Goal: Task Accomplishment & Management: Use online tool/utility

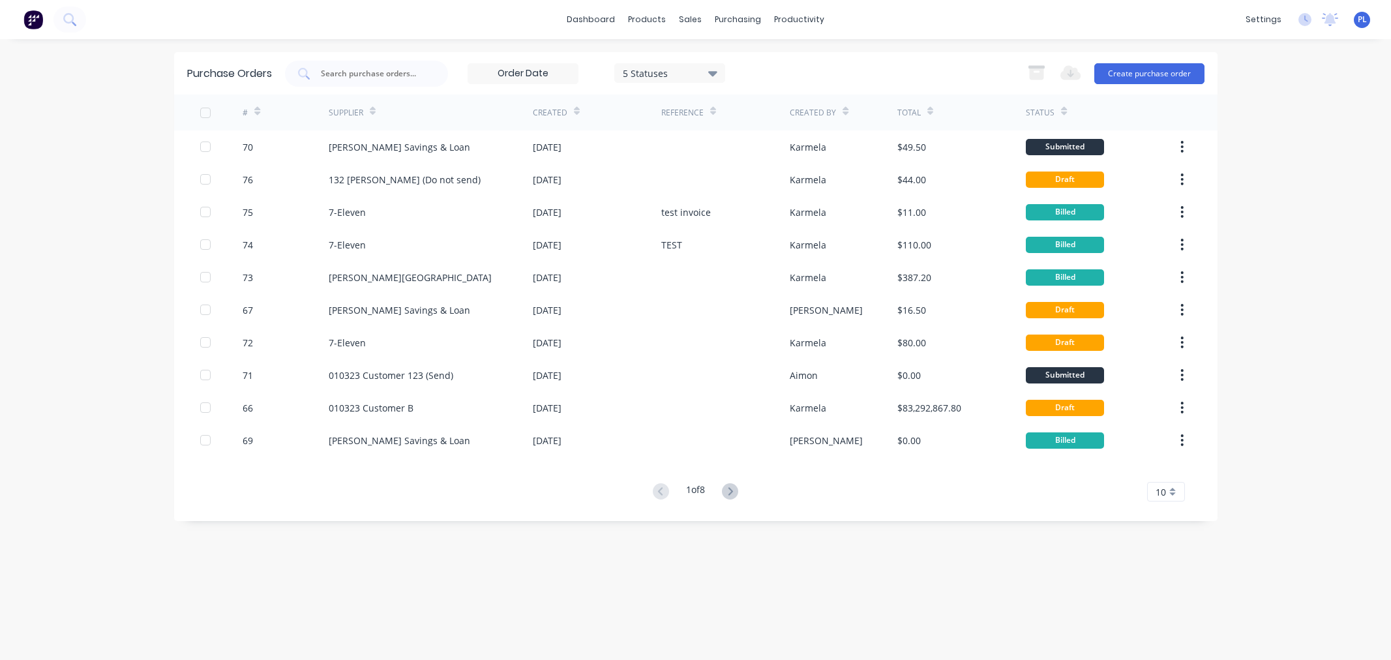
click at [426, 253] on div "7-Eleven" at bounding box center [431, 244] width 204 height 33
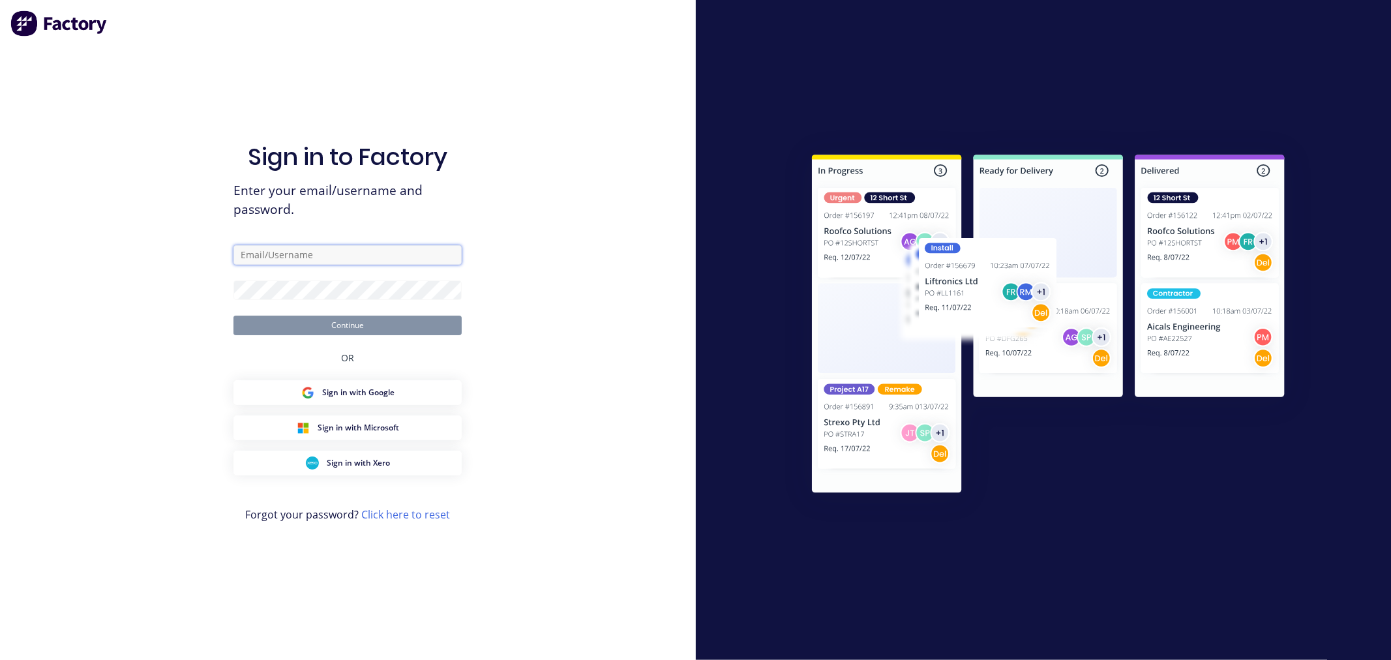
click at [323, 250] on input "text" at bounding box center [347, 255] width 228 height 20
drag, startPoint x: 462, startPoint y: 239, endPoint x: 445, endPoint y: 263, distance: 29.1
click at [0, 659] on com-1password-button at bounding box center [0, 660] width 0 height 0
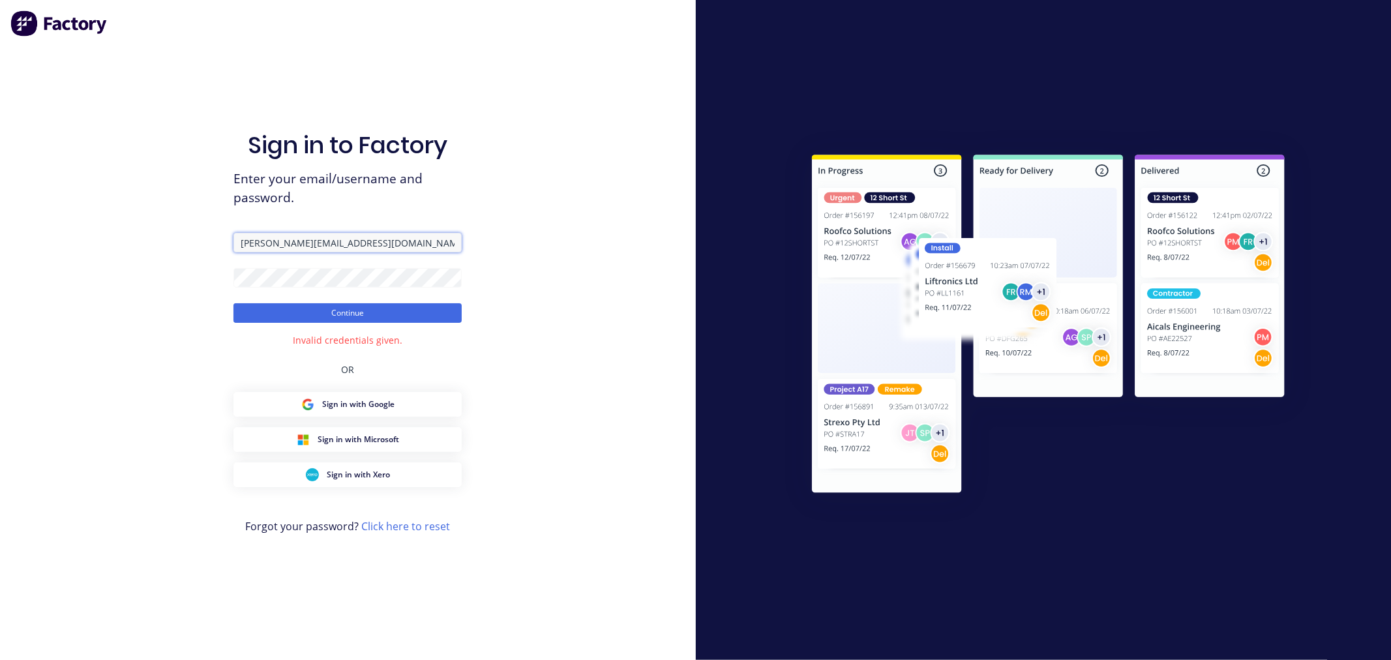
click at [264, 241] on input "[PERSON_NAME][EMAIL_ADDRESS][DOMAIN_NAME]" at bounding box center [347, 243] width 228 height 20
click at [267, 242] on input "[PERSON_NAME][EMAIL_ADDRESS][DOMAIN_NAME]" at bounding box center [347, 243] width 228 height 20
click at [271, 244] on input "[PERSON_NAME][EMAIL_ADDRESS][DOMAIN_NAME]" at bounding box center [347, 243] width 228 height 20
type input "[PERSON_NAME][EMAIL_ADDRESS][DOMAIN_NAME]"
click at [233, 303] on button "Continue" at bounding box center [347, 313] width 228 height 20
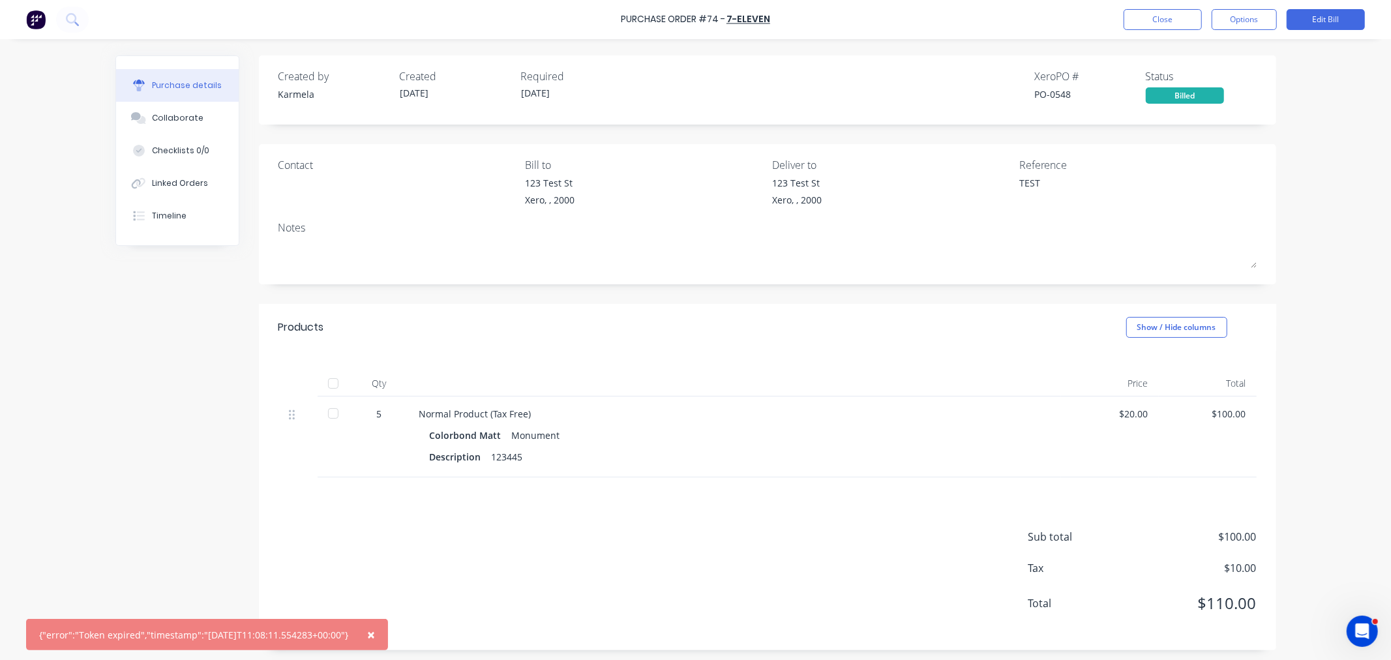
click at [388, 630] on button "×" at bounding box center [371, 634] width 34 height 31
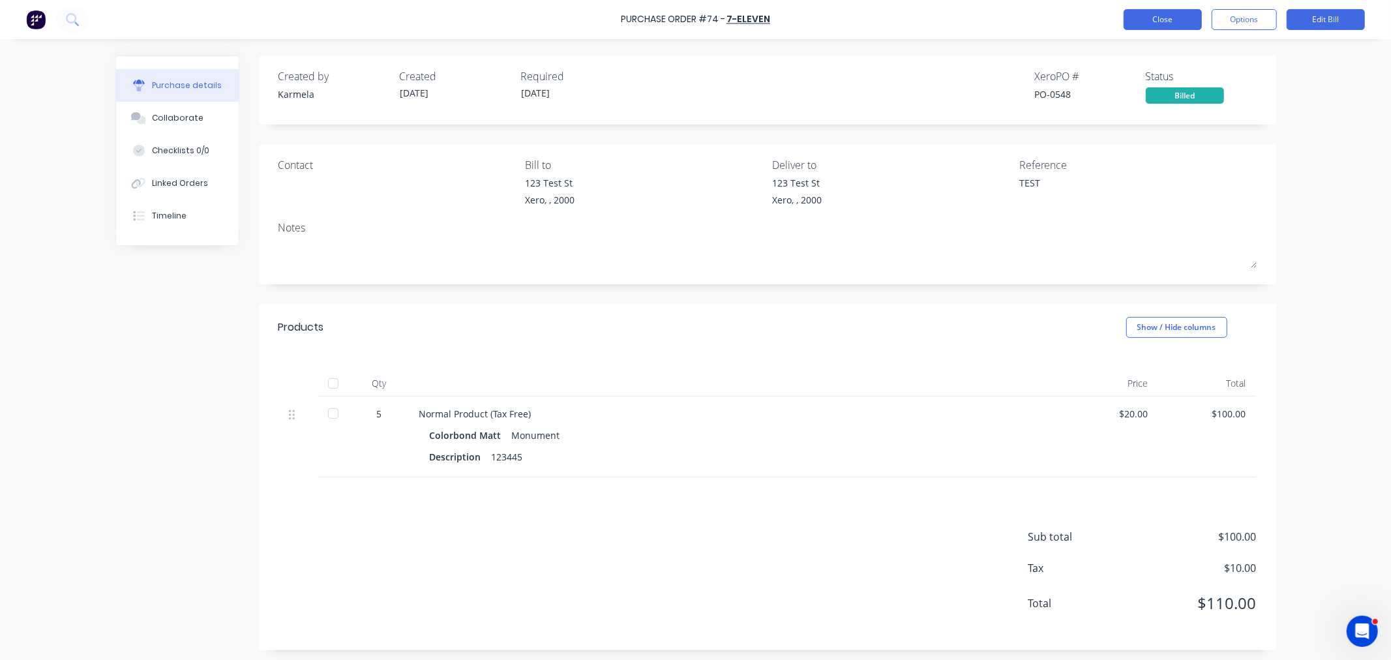
click at [1174, 16] on button "Close" at bounding box center [1163, 19] width 78 height 21
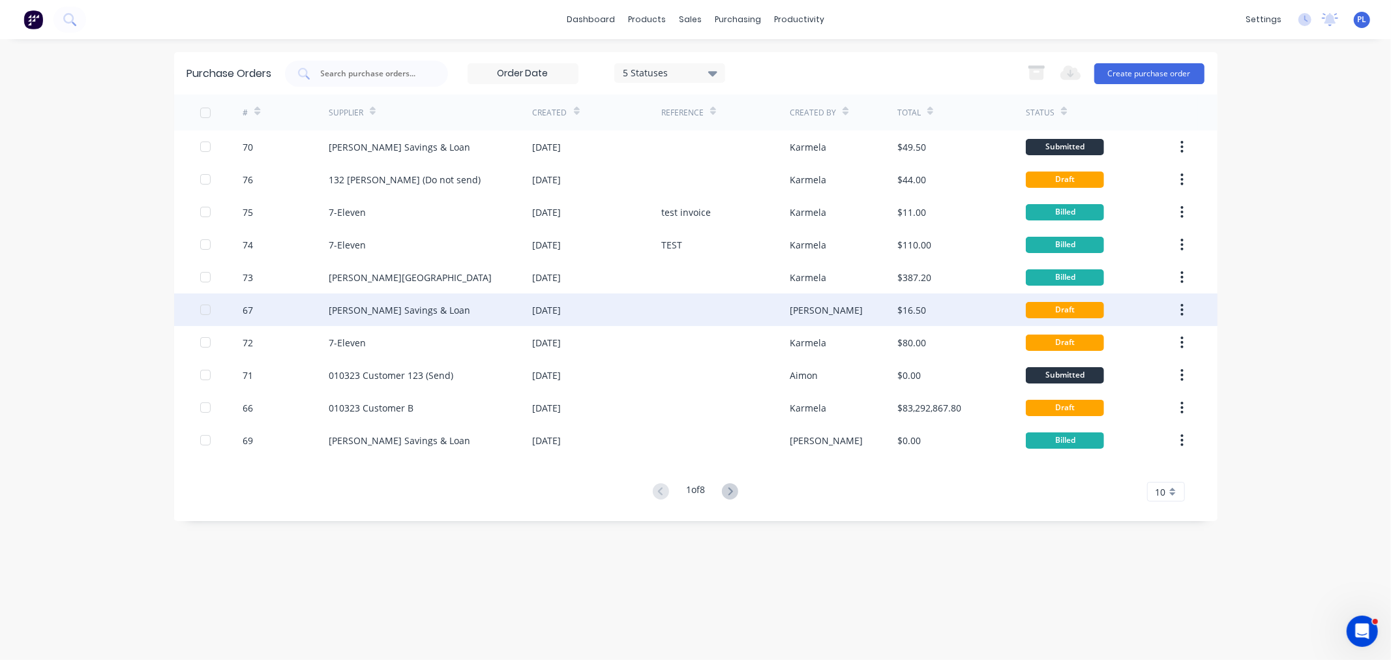
click at [725, 314] on div at bounding box center [725, 309] width 128 height 33
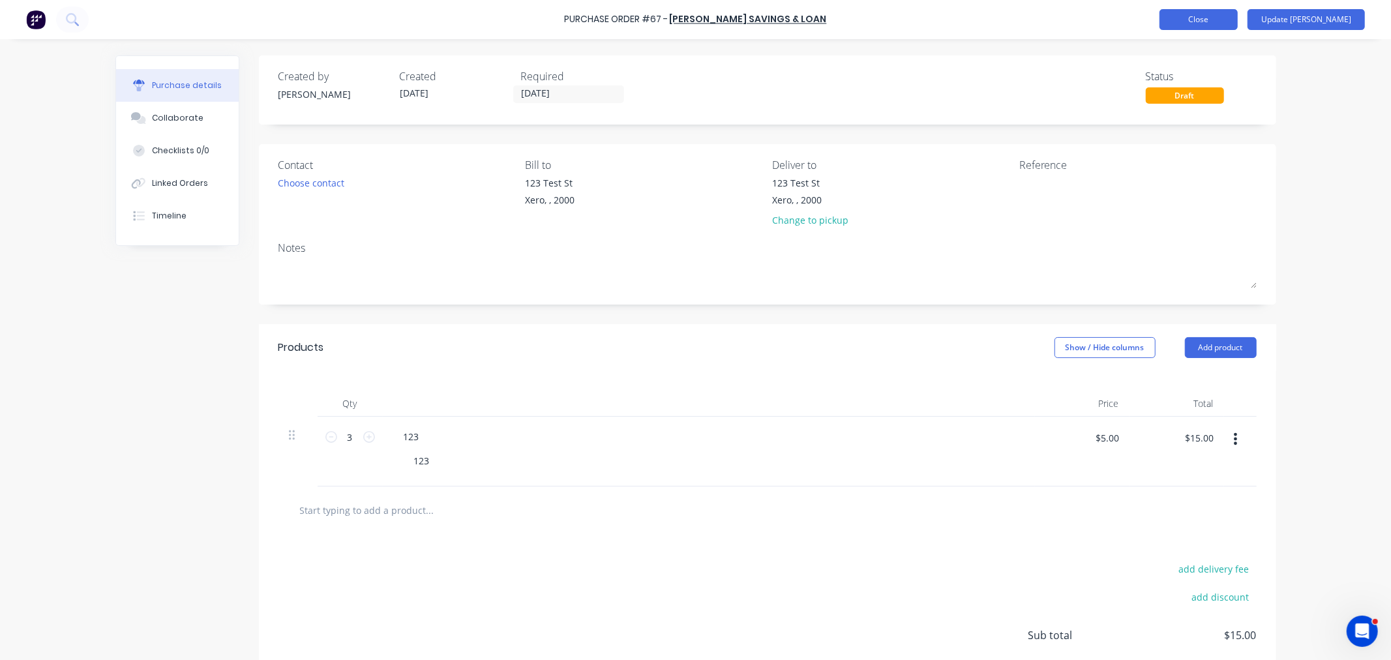
click at [1236, 23] on button "Close" at bounding box center [1198, 19] width 78 height 21
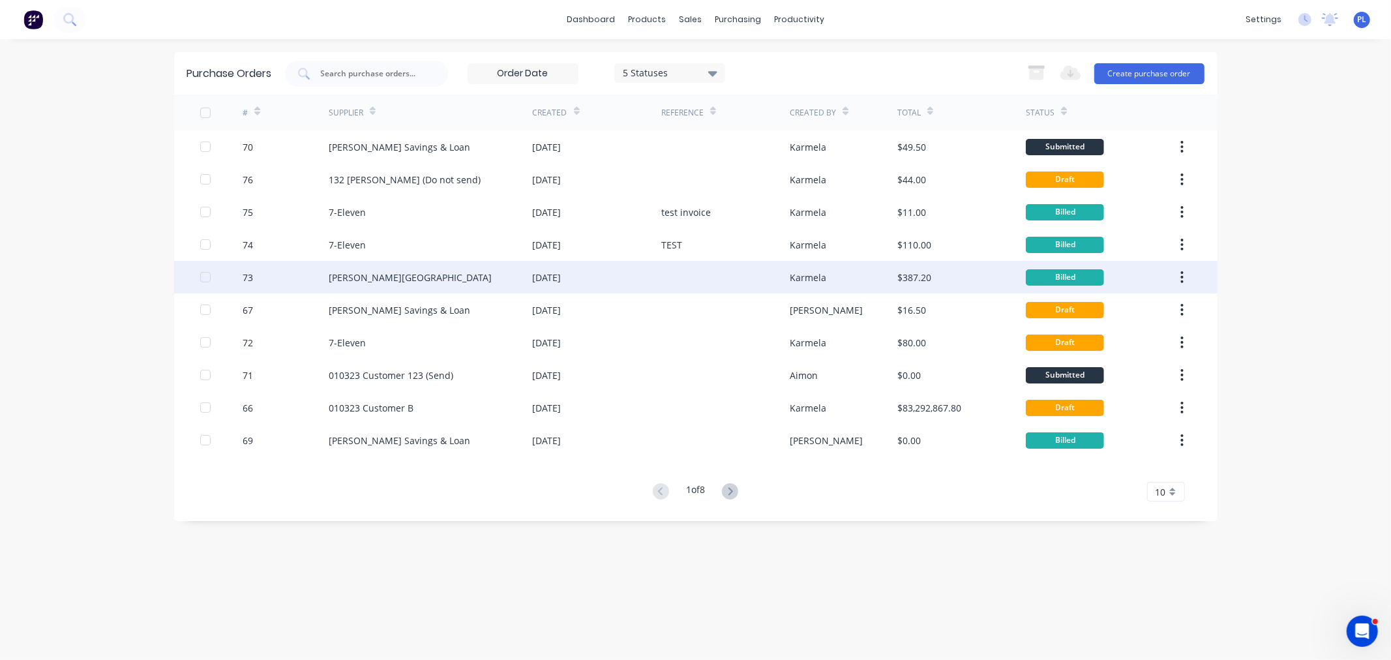
click at [404, 274] on div "[PERSON_NAME][GEOGRAPHIC_DATA]" at bounding box center [410, 278] width 163 height 14
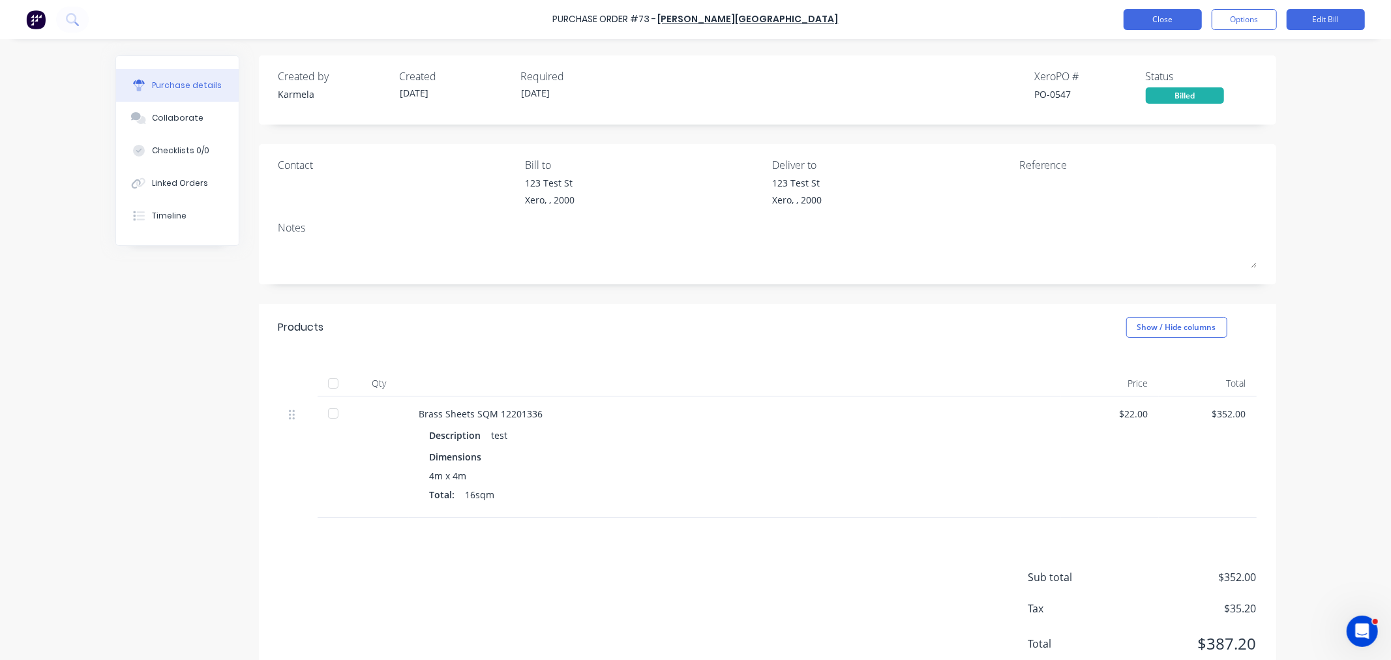
drag, startPoint x: 1170, startPoint y: 4, endPoint x: 1174, endPoint y: 11, distance: 7.9
click at [1170, 5] on div "Purchase Order #73 - [PERSON_NAME][GEOGRAPHIC_DATA] Close Options Edit Bill" at bounding box center [695, 19] width 1391 height 39
click at [1174, 11] on button "Close" at bounding box center [1163, 19] width 78 height 21
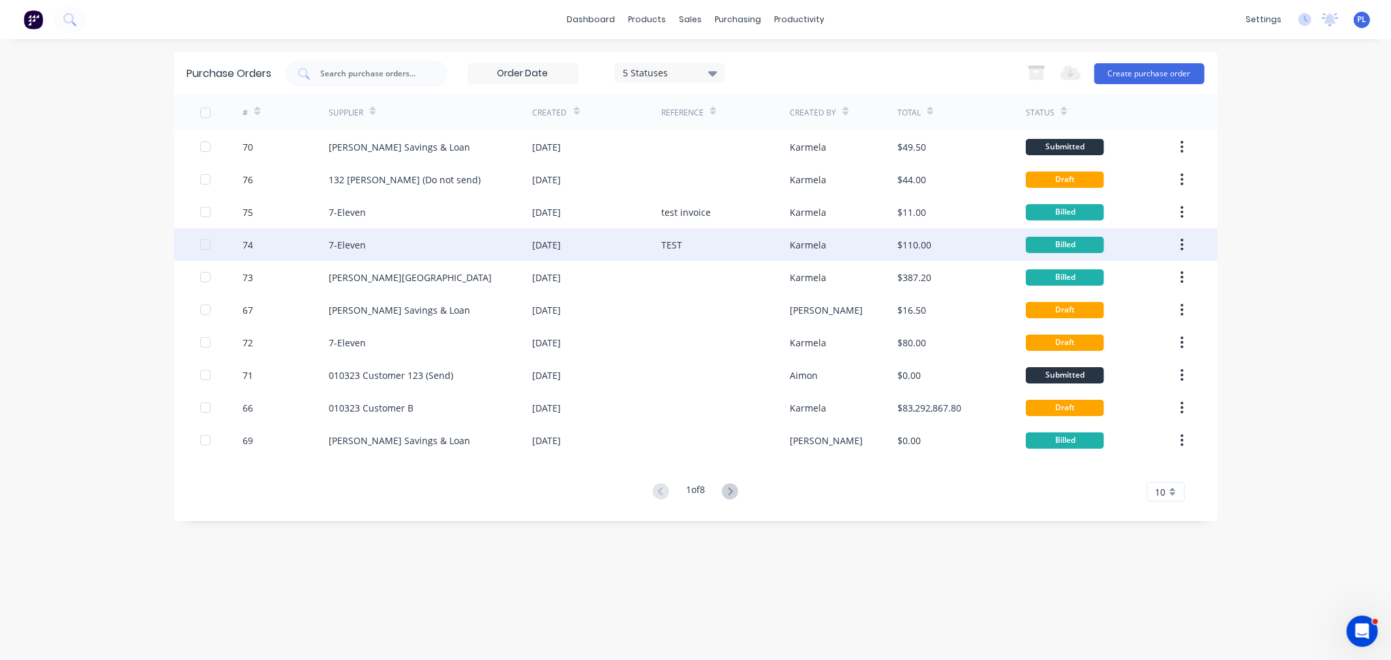
click at [1156, 242] on div "Billed" at bounding box center [1101, 244] width 150 height 33
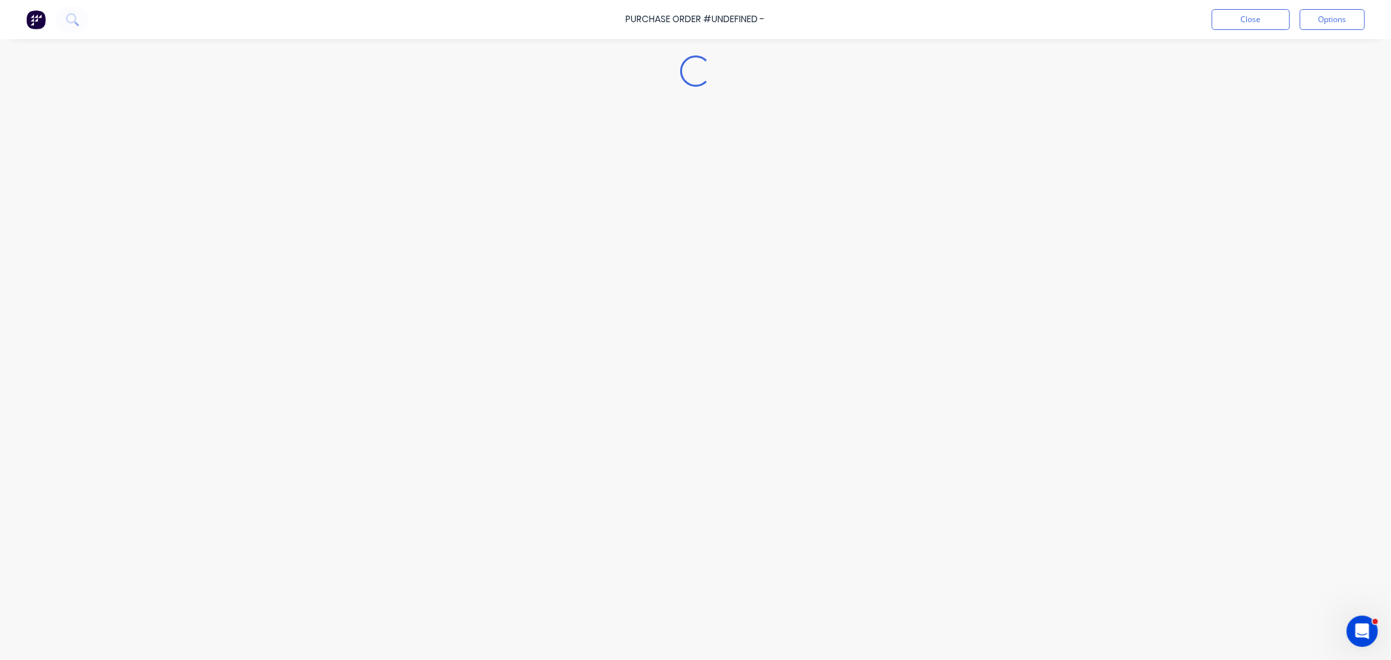
type textarea "x"
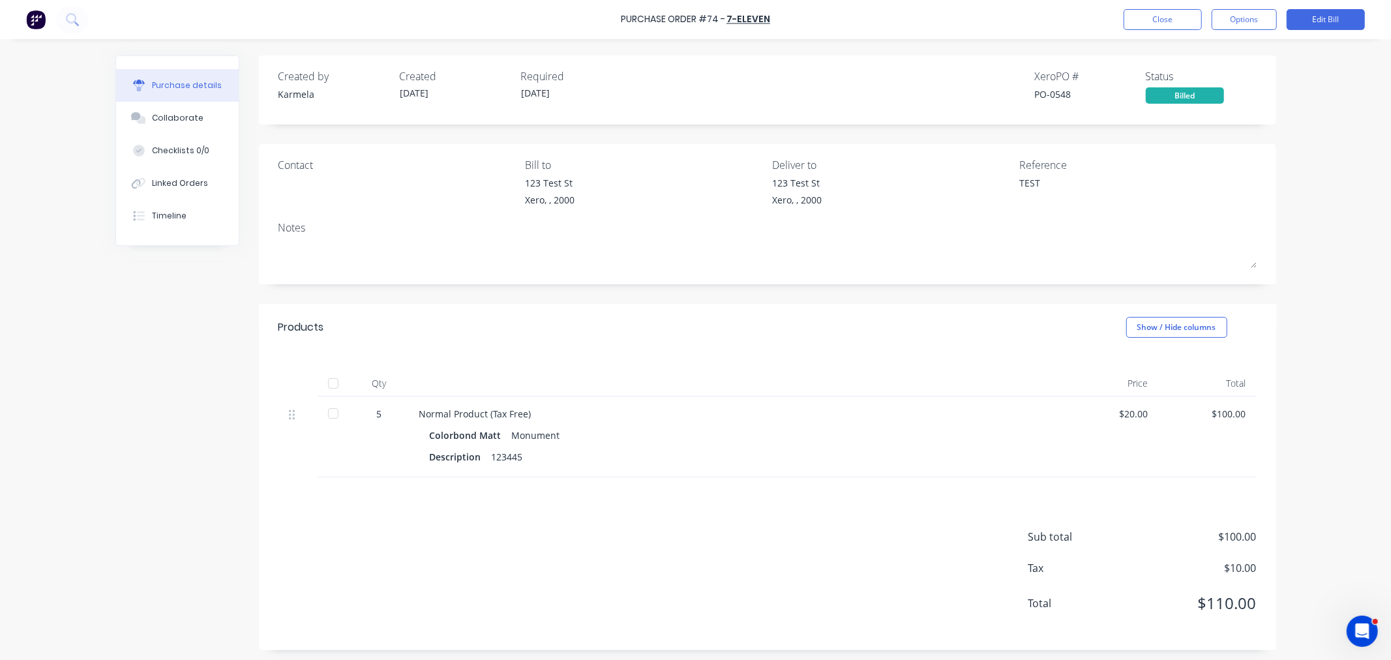
click at [1137, 35] on div "Purchase Order #74 - 7-Eleven Close Options Edit Bill" at bounding box center [695, 19] width 1391 height 39
click at [1133, 25] on button "Close" at bounding box center [1163, 19] width 78 height 21
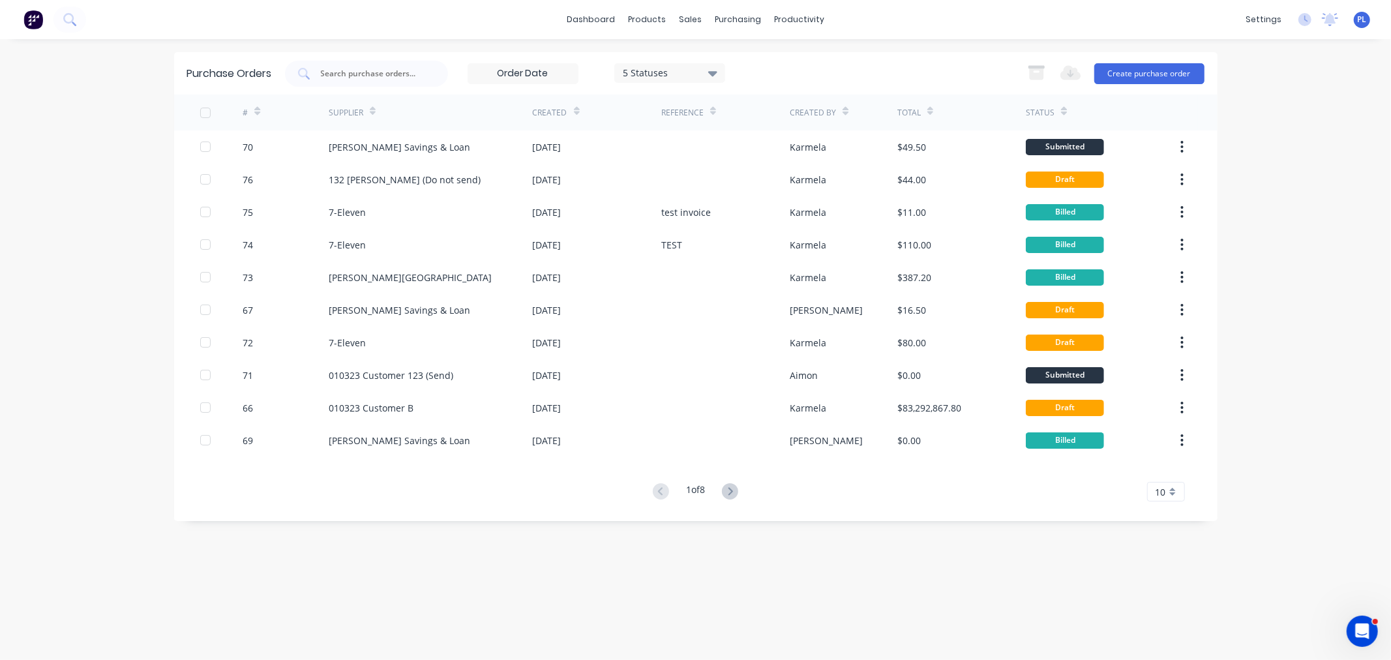
click at [1361, 16] on span "PL" at bounding box center [1362, 20] width 9 height 12
click at [1319, 456] on div "dashboard products sales purchasing productivity dashboard products Product Cat…" at bounding box center [695, 330] width 1391 height 660
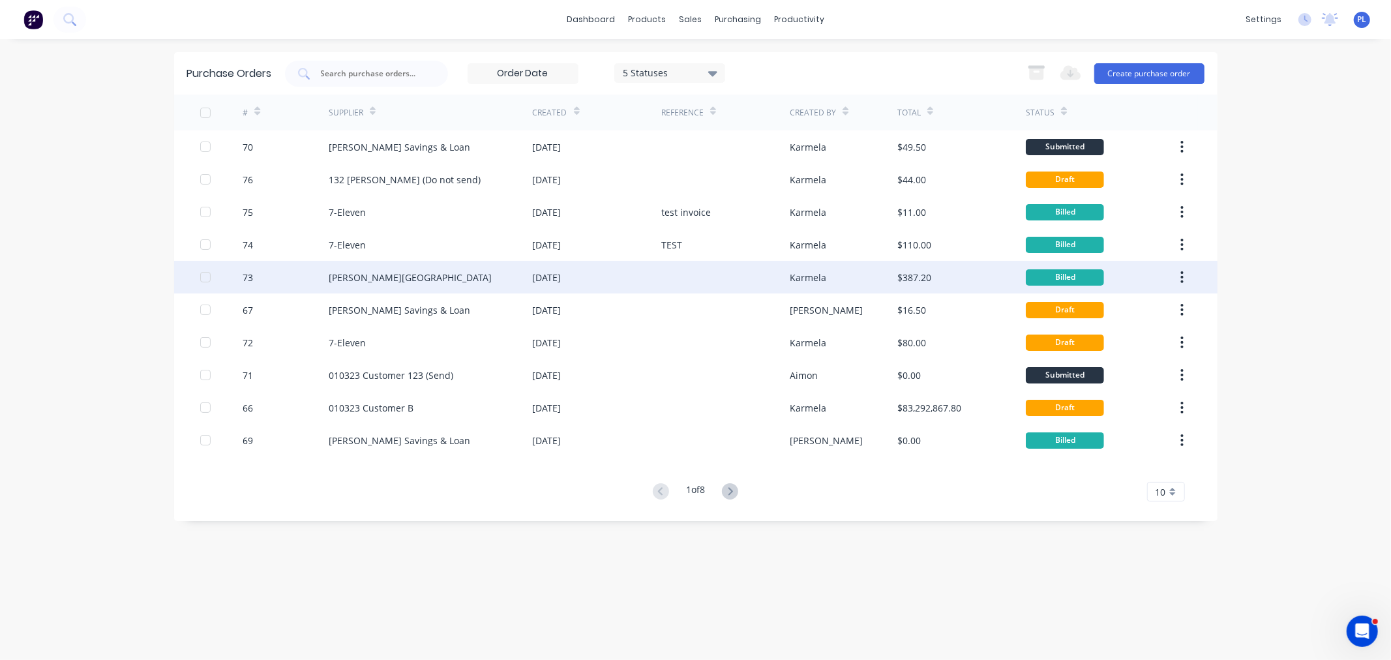
click at [867, 261] on div "Karmela" at bounding box center [844, 277] width 108 height 33
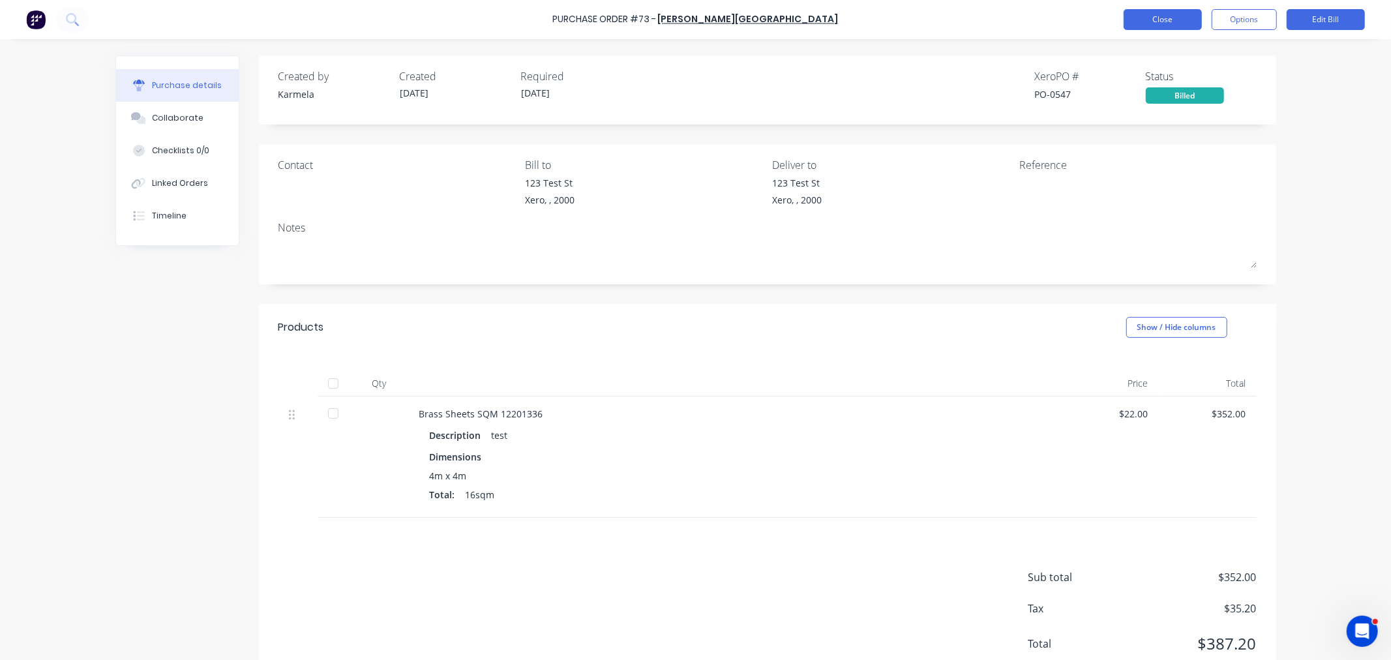
click at [1171, 16] on button "Close" at bounding box center [1163, 19] width 78 height 21
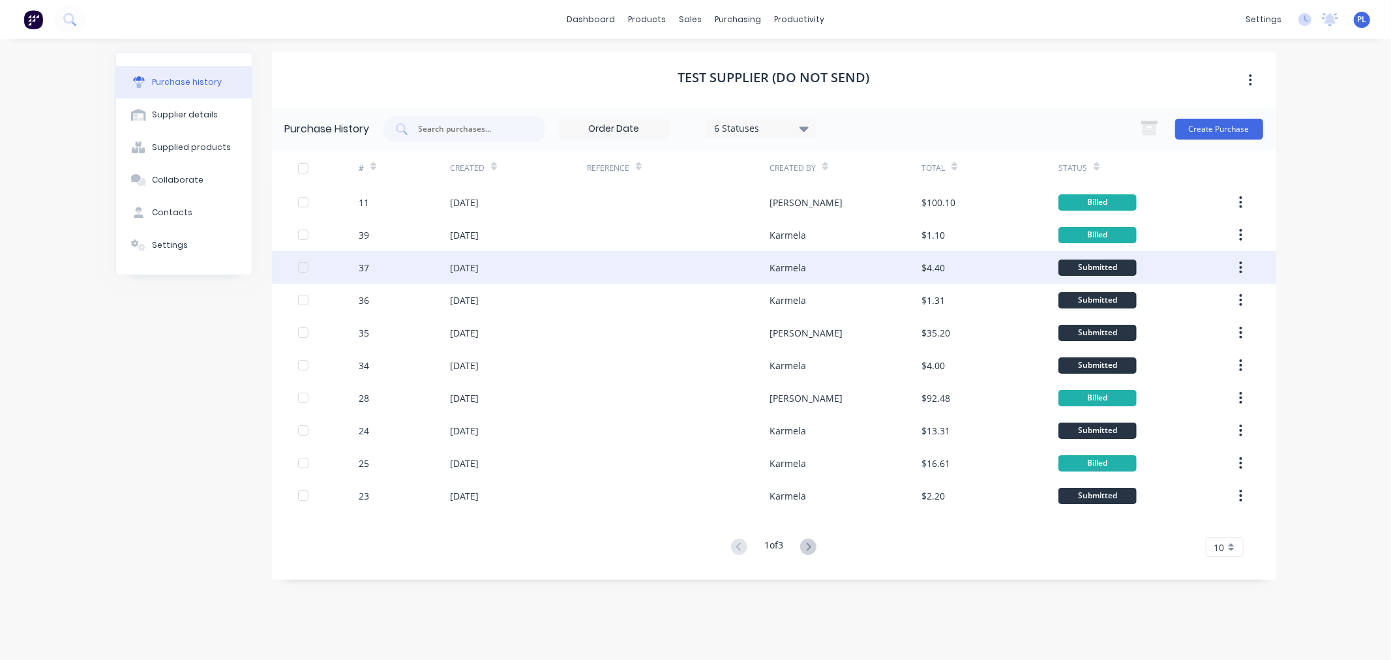
click at [690, 282] on div "11 [DATE] [PERSON_NAME] $100.10 Billed 39 [DATE] [GEOGRAPHIC_DATA] $1.10 Billed…" at bounding box center [774, 349] width 1004 height 326
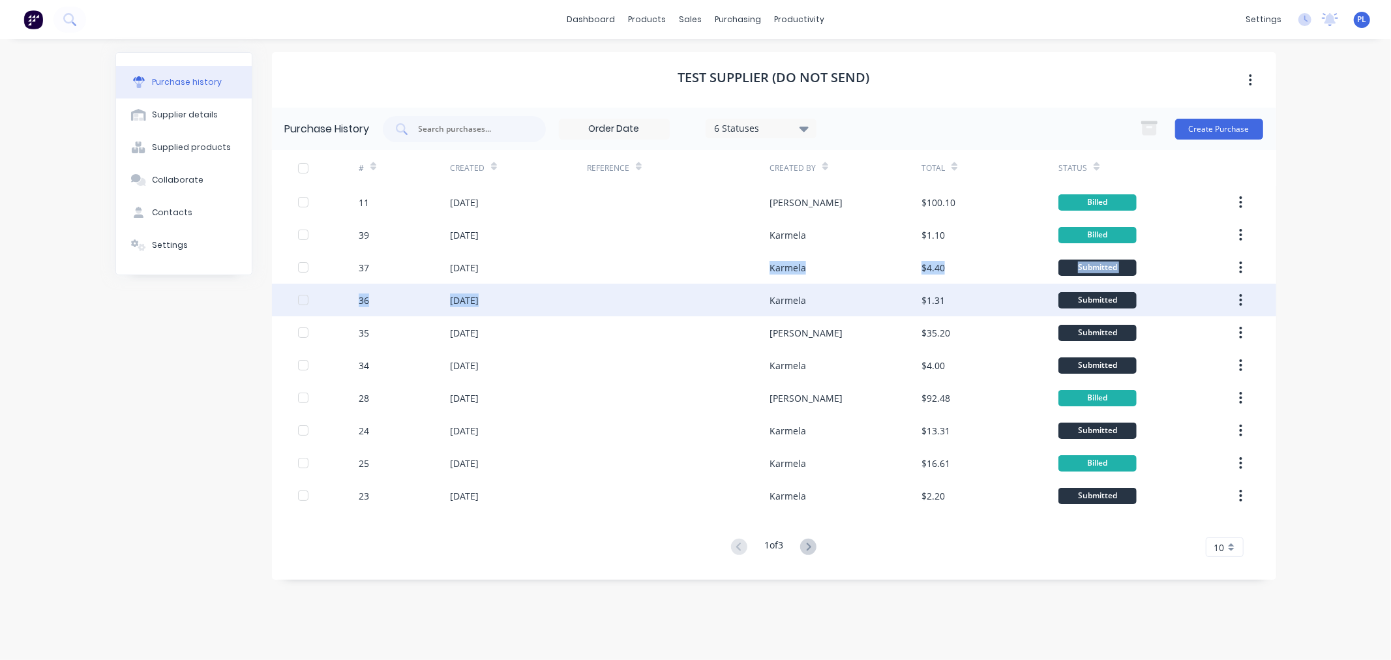
click at [673, 288] on div at bounding box center [678, 300] width 183 height 33
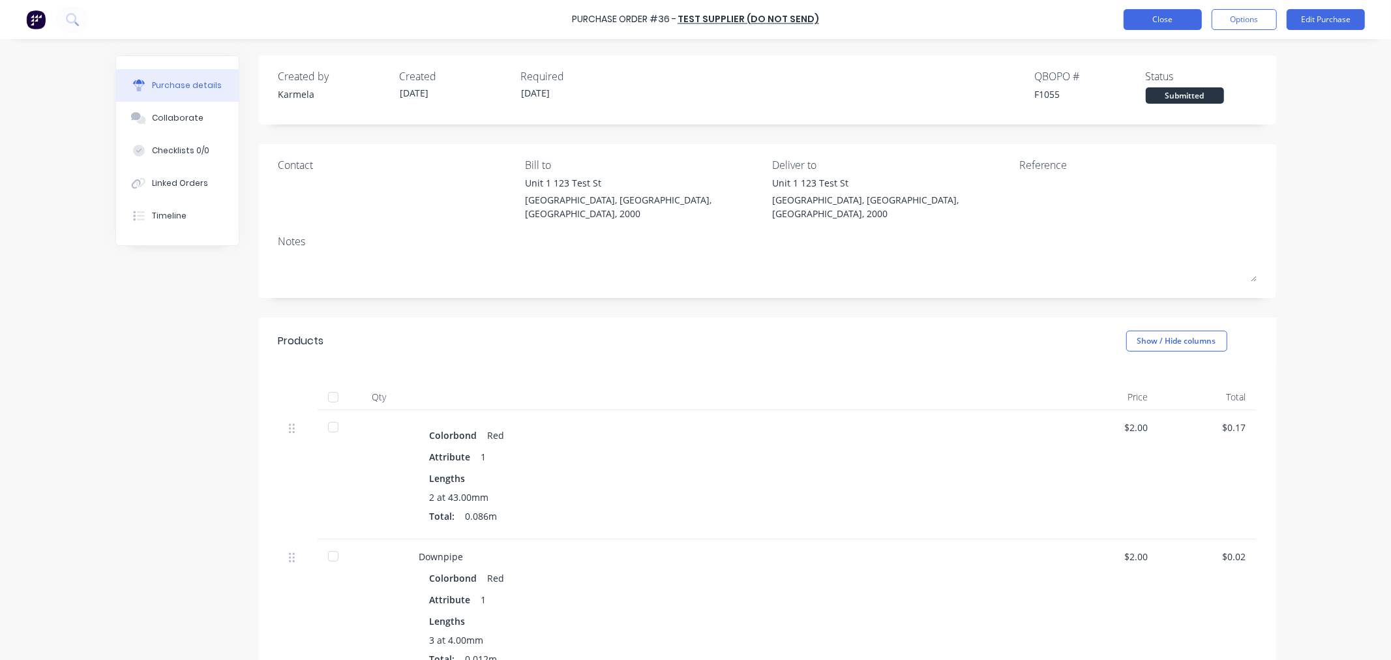
click at [1143, 25] on button "Close" at bounding box center [1163, 19] width 78 height 21
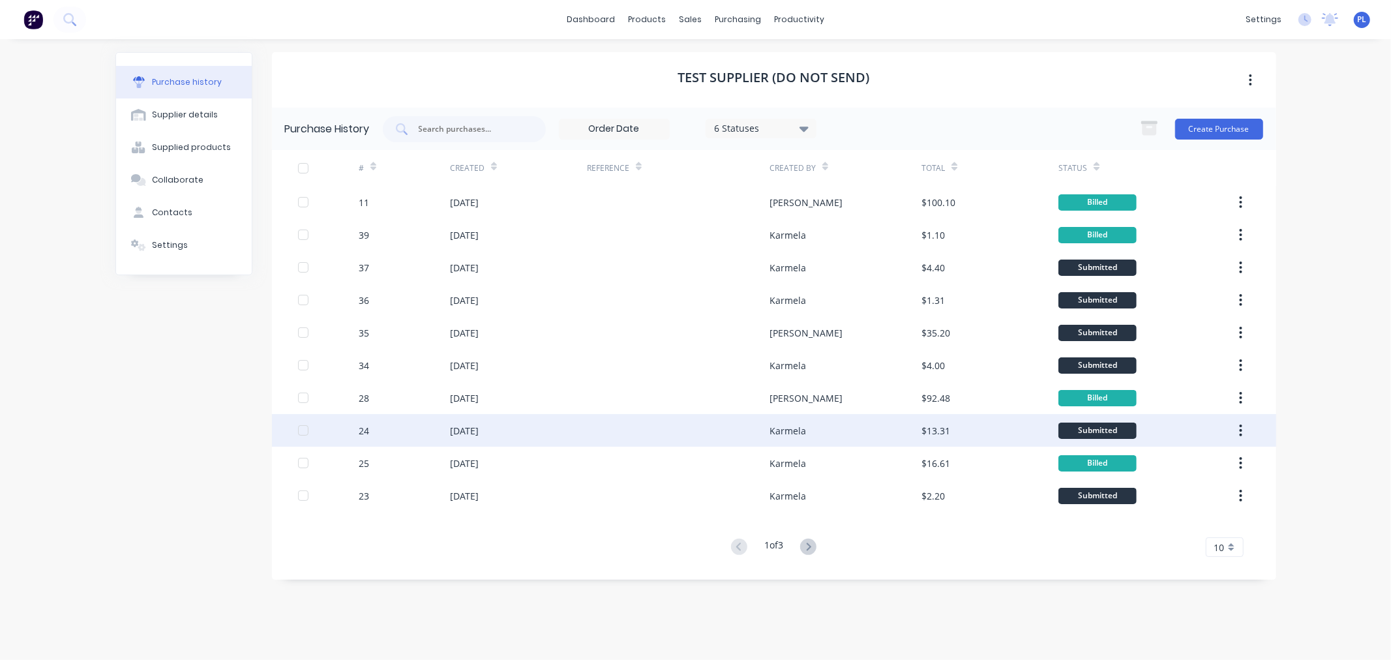
click at [467, 442] on div "21 Sep 2023" at bounding box center [518, 430] width 137 height 33
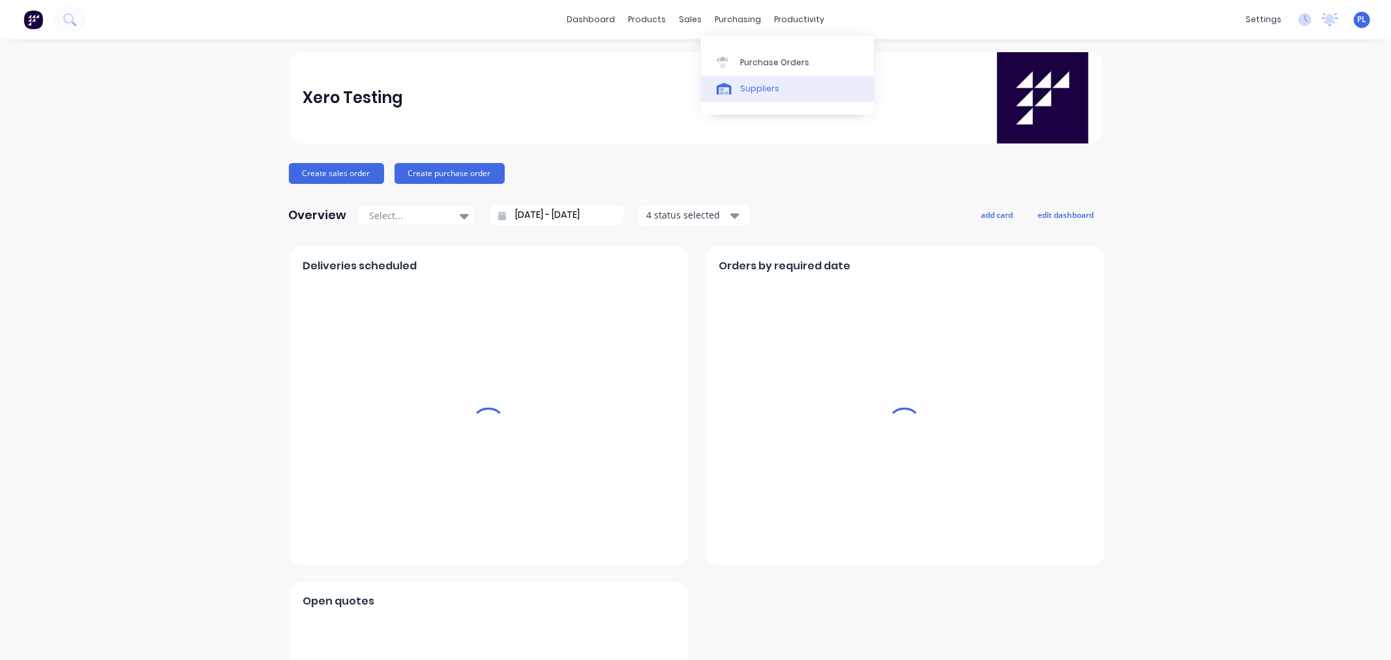
click at [738, 95] on link "Suppliers" at bounding box center [787, 89] width 173 height 26
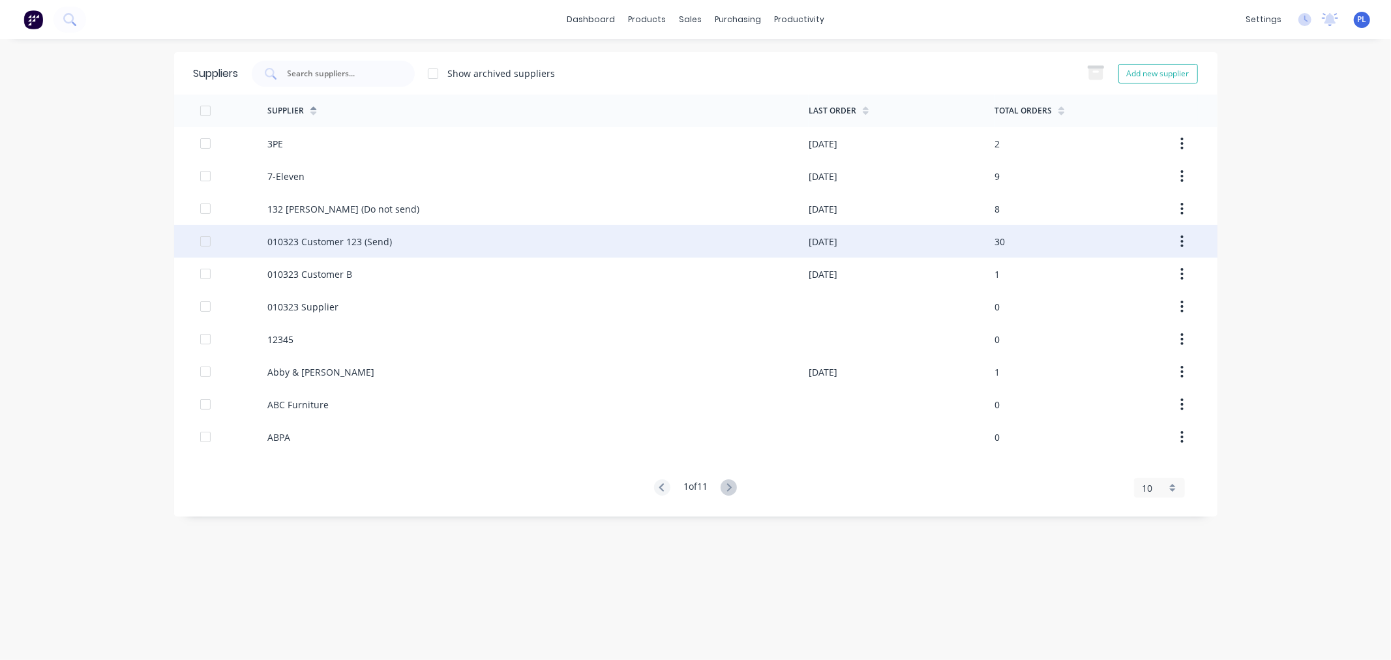
click at [507, 251] on div "010323 Customer 123 (Send)" at bounding box center [537, 241] width 541 height 33
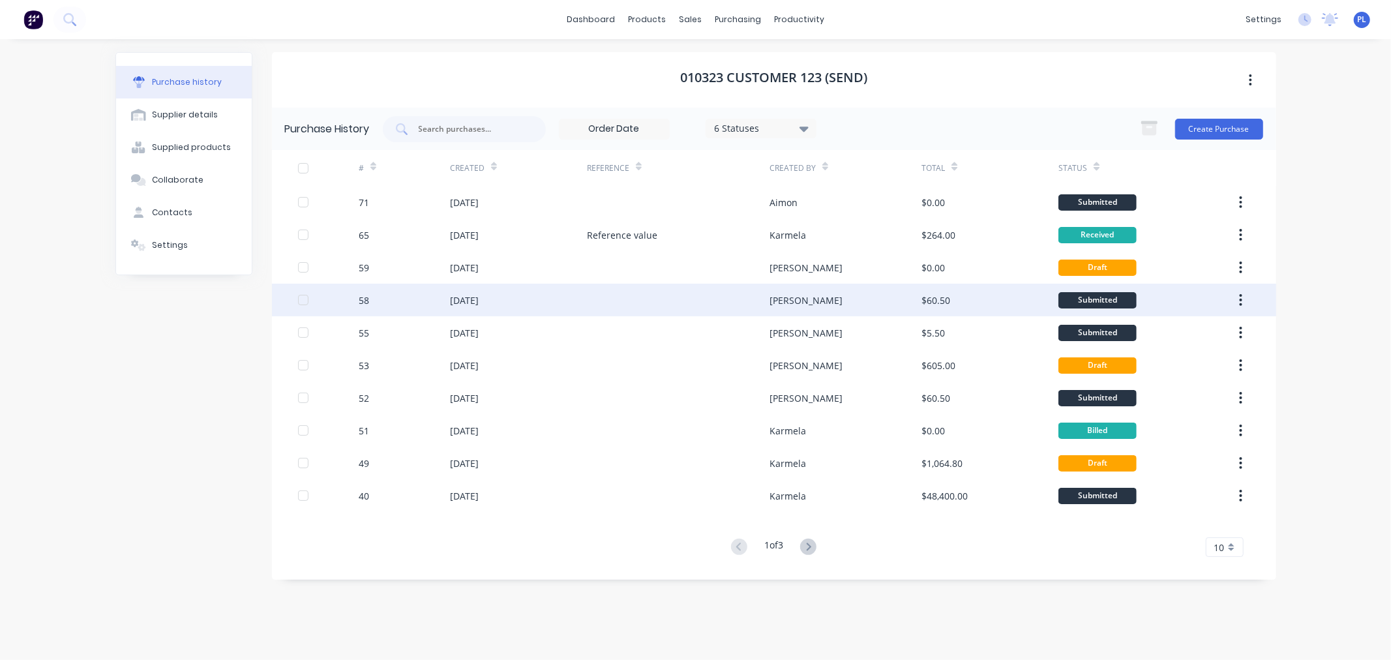
click at [661, 303] on div at bounding box center [678, 300] width 183 height 33
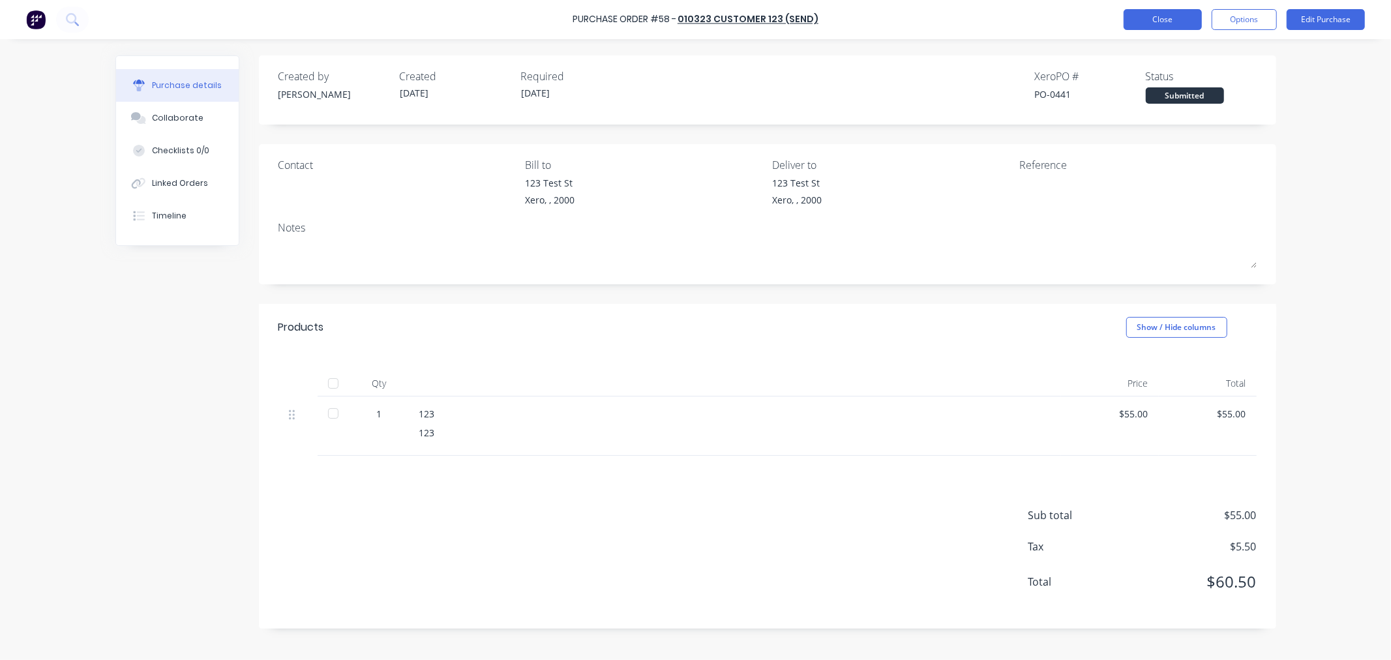
click at [1167, 22] on button "Close" at bounding box center [1163, 19] width 78 height 21
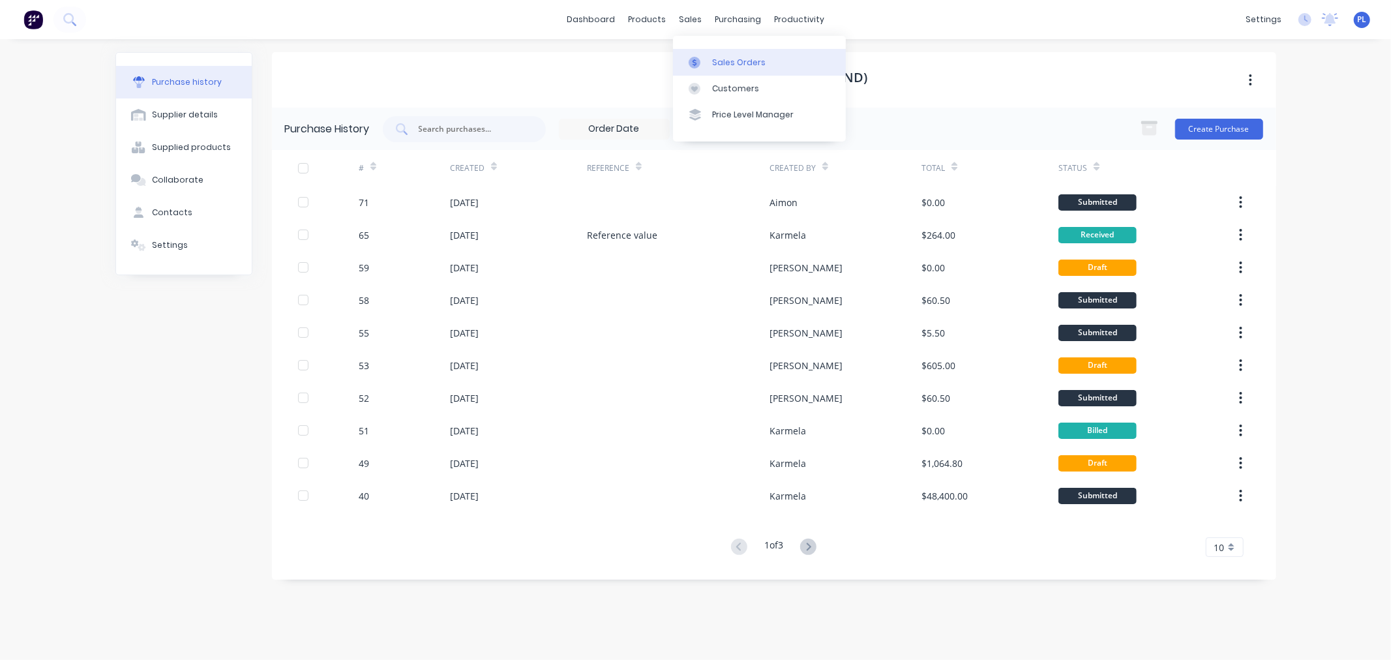
click at [726, 65] on div "Sales Orders" at bounding box center [738, 63] width 53 height 12
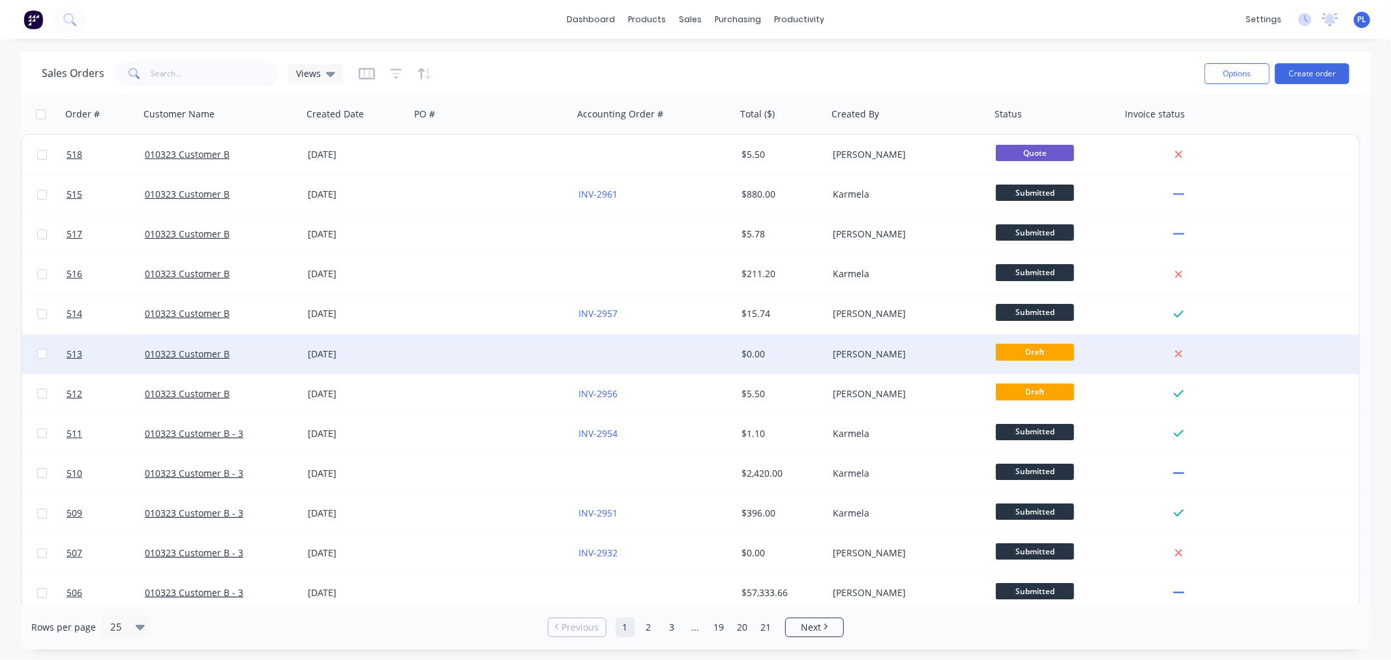
drag, startPoint x: 919, startPoint y: 344, endPoint x: 890, endPoint y: 361, distance: 33.9
click at [890, 361] on div "[PERSON_NAME]" at bounding box center [908, 354] width 163 height 39
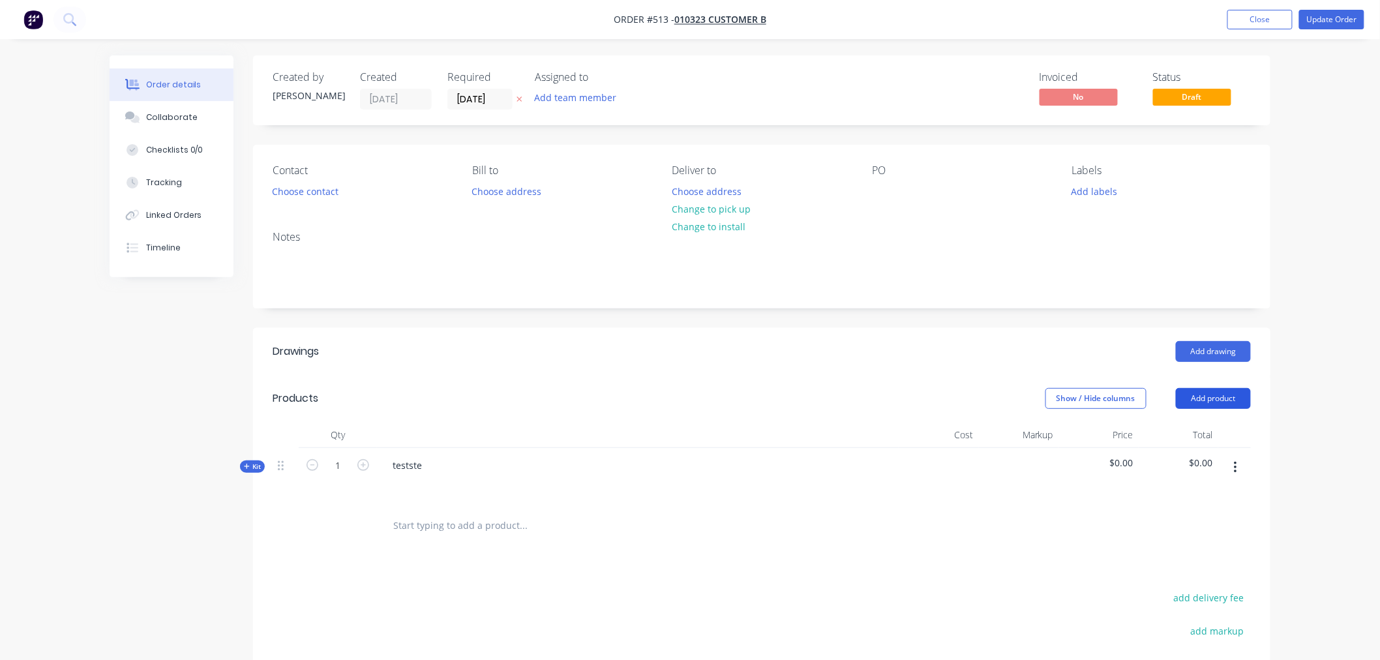
click at [1224, 405] on button "Add product" at bounding box center [1213, 398] width 75 height 21
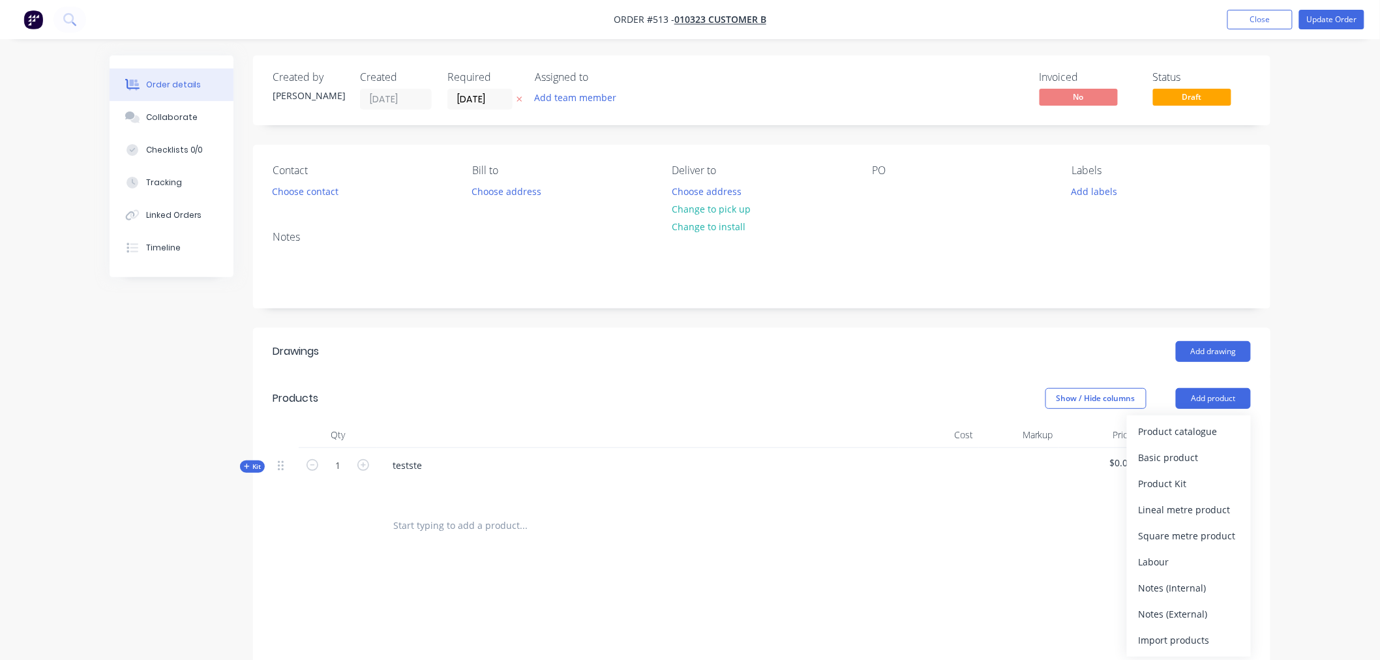
click at [1209, 461] on div "Basic product" at bounding box center [1189, 457] width 100 height 19
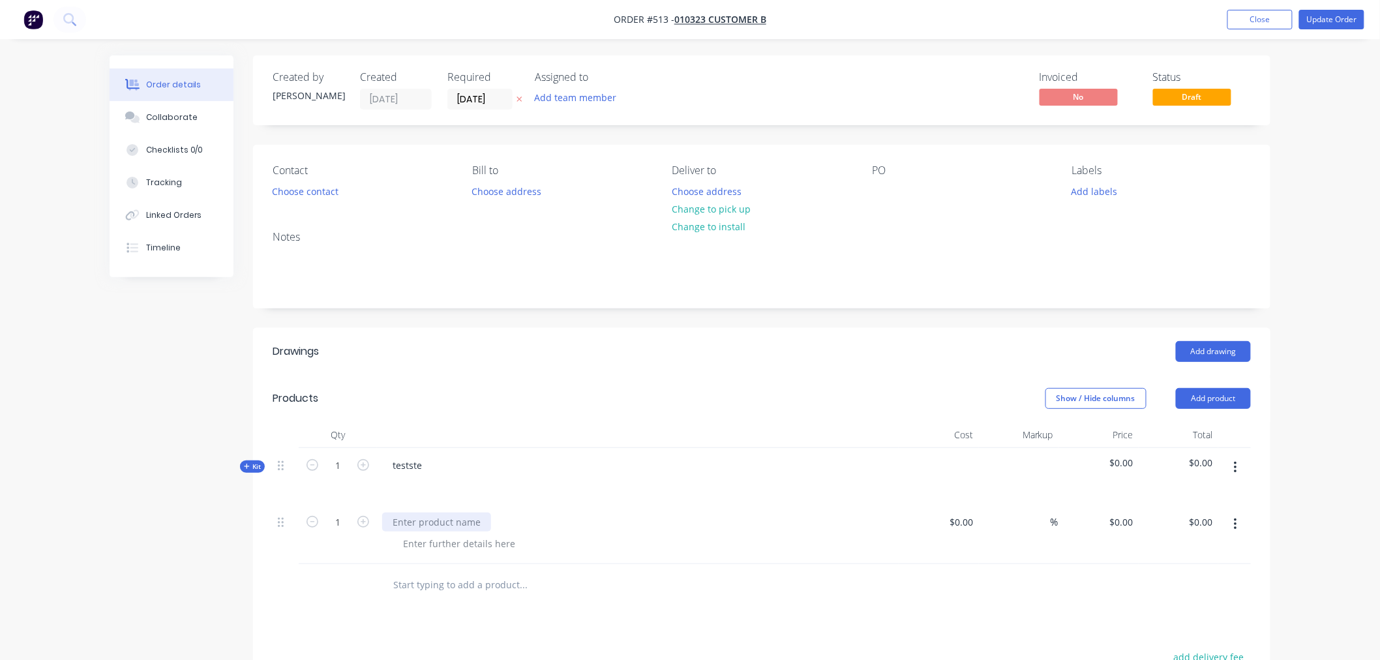
click at [445, 514] on div at bounding box center [436, 522] width 109 height 19
click at [470, 556] on div "123" at bounding box center [638, 534] width 522 height 59
drag, startPoint x: 475, startPoint y: 542, endPoint x: 496, endPoint y: 528, distance: 25.0
click at [476, 540] on div at bounding box center [643, 543] width 501 height 19
click at [633, 517] on div "123" at bounding box center [637, 522] width 511 height 19
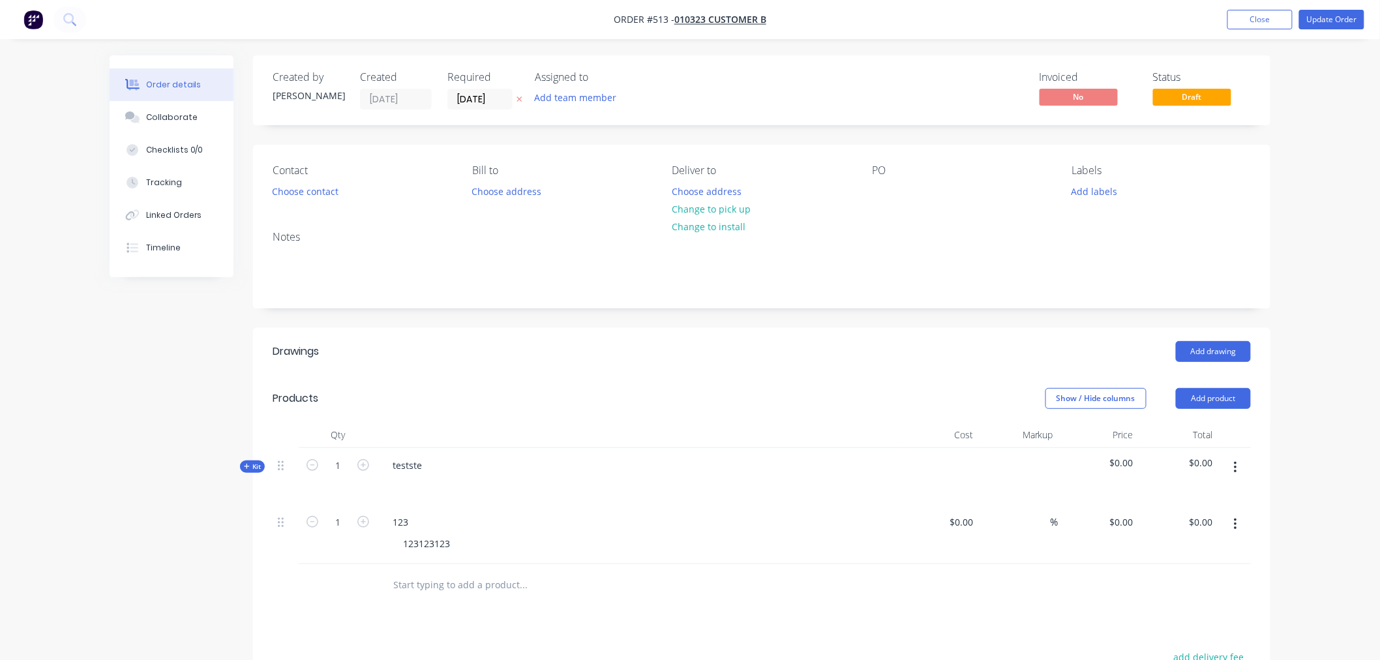
drag, startPoint x: 987, startPoint y: 517, endPoint x: 978, endPoint y: 520, distance: 9.7
click at [986, 518] on div "%" at bounding box center [1019, 534] width 80 height 59
click at [975, 520] on input at bounding box center [971, 522] width 15 height 19
type input "$5.00"
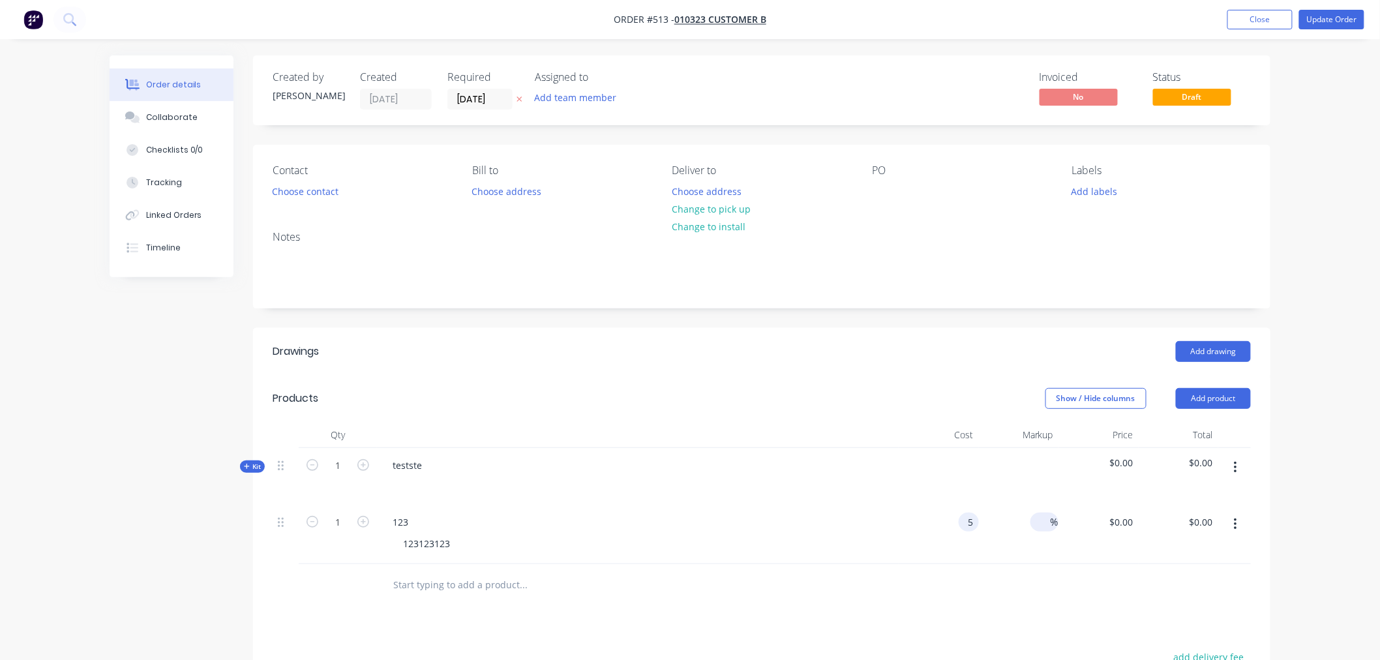
type input "$5.00"
drag, startPoint x: 1037, startPoint y: 523, endPoint x: 1047, endPoint y: 520, distance: 10.3
click at [1041, 523] on div "%" at bounding box center [1044, 522] width 28 height 19
click at [1048, 520] on input at bounding box center [1043, 522] width 15 height 19
type input "55"
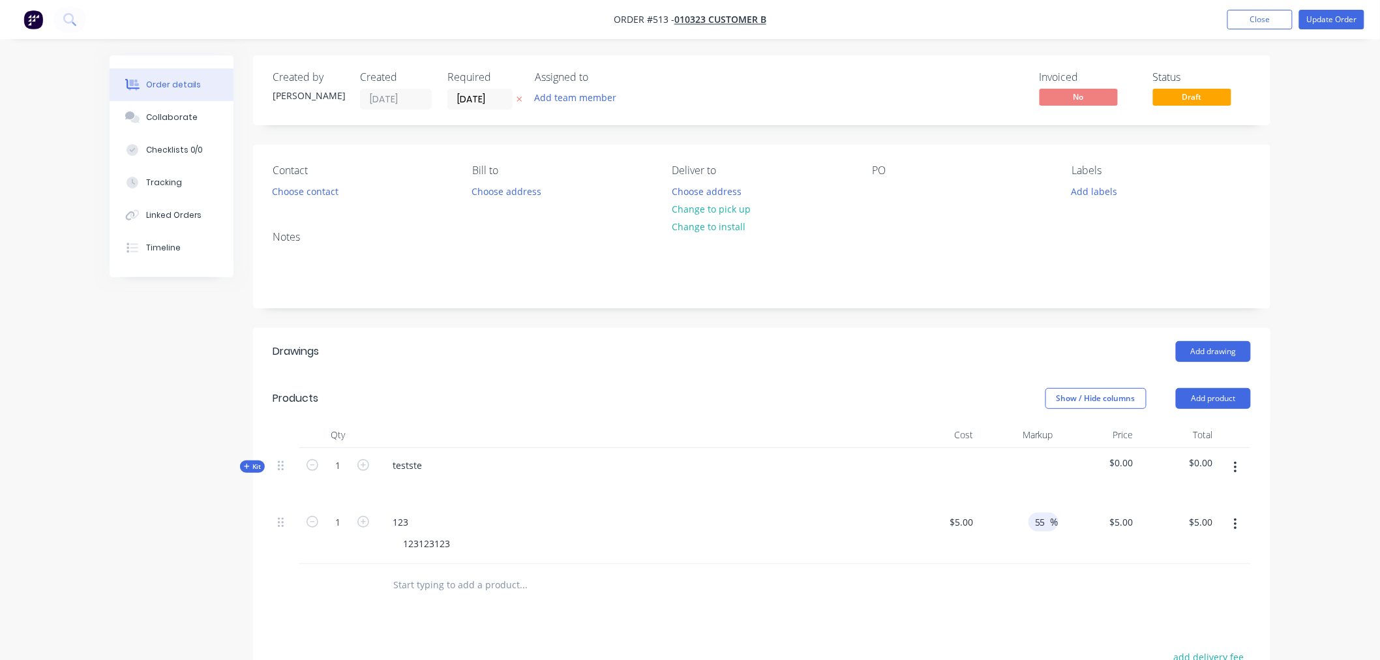
type input "$7.75"
drag, startPoint x: 1170, startPoint y: 544, endPoint x: 1200, endPoint y: 545, distance: 29.4
click at [1172, 544] on div "$7.75 $7.75" at bounding box center [1179, 534] width 80 height 59
click at [1242, 526] on button "button" at bounding box center [1235, 524] width 31 height 23
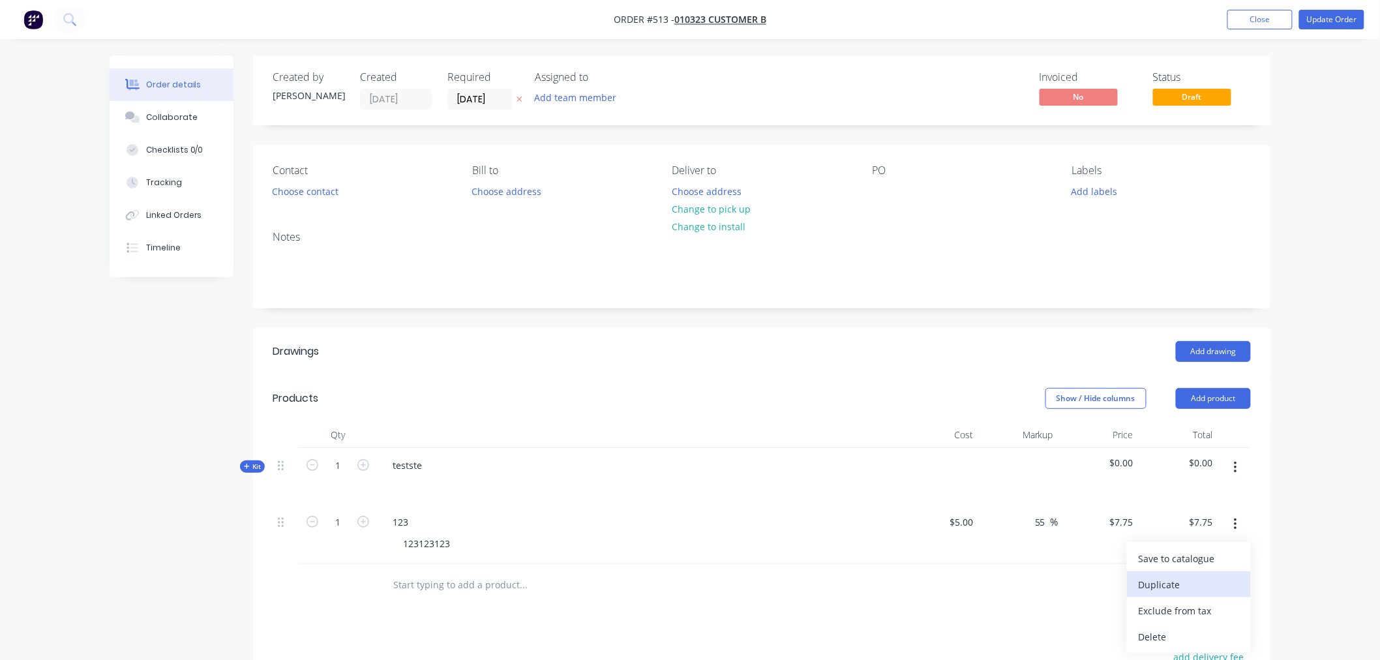
click at [1225, 572] on button "Duplicate" at bounding box center [1189, 584] width 124 height 26
click at [449, 596] on div "123123123" at bounding box center [427, 602] width 68 height 19
click at [601, 476] on div at bounding box center [637, 484] width 511 height 19
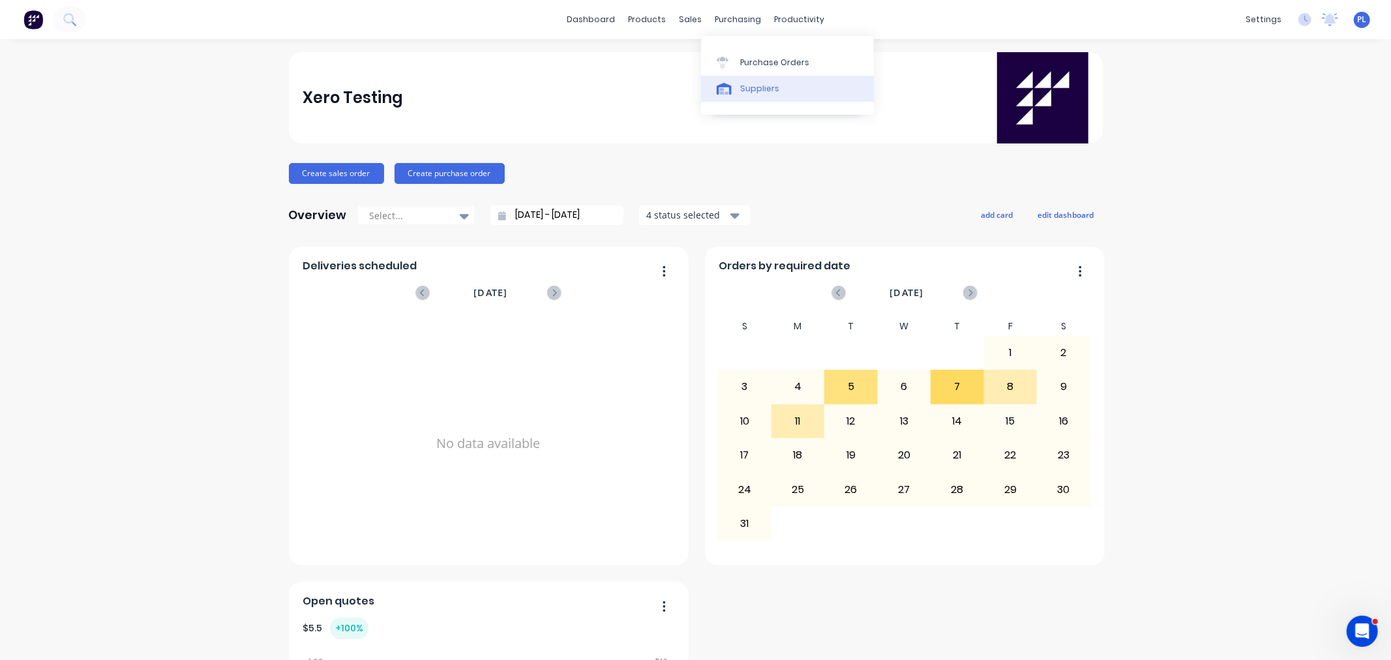
click at [754, 95] on link "Suppliers" at bounding box center [787, 89] width 173 height 26
